Goal: Check status

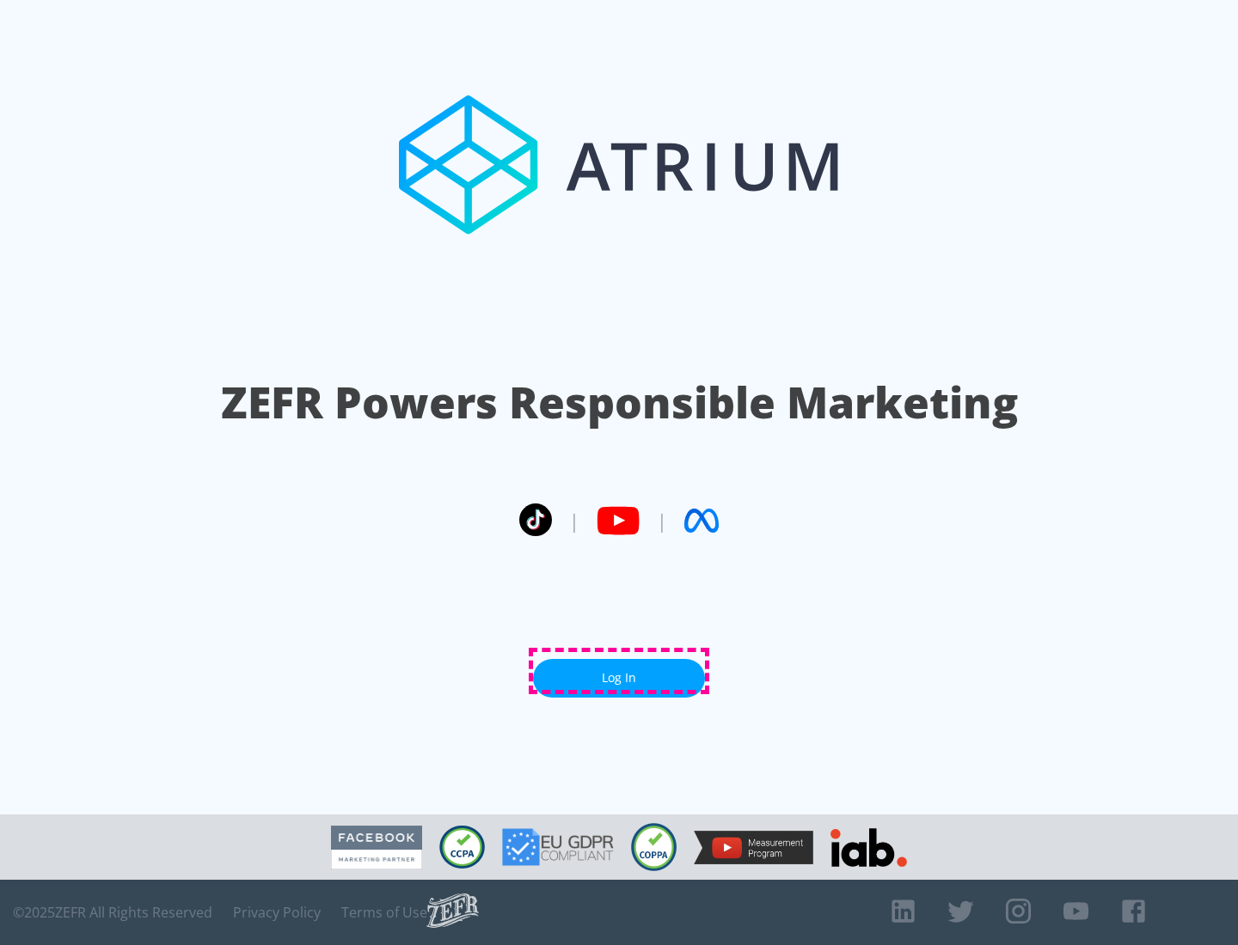
click at [619, 671] on link "Log In" at bounding box center [619, 678] width 172 height 39
